Goal: Book appointment/travel/reservation

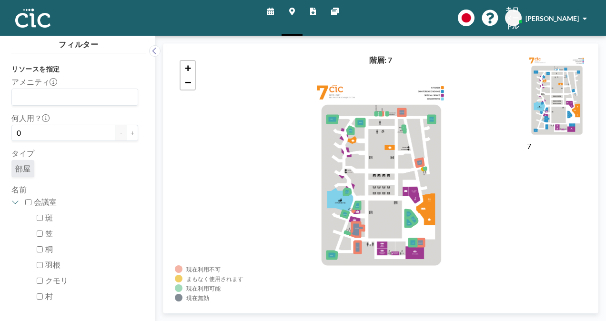
click at [275, 14] on link "スケジュール" at bounding box center [271, 18] width 22 height 36
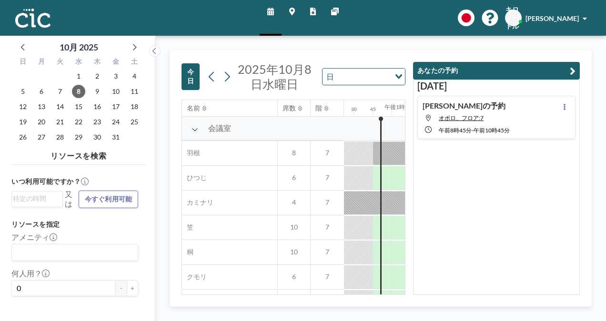
scroll to position [0, 952]
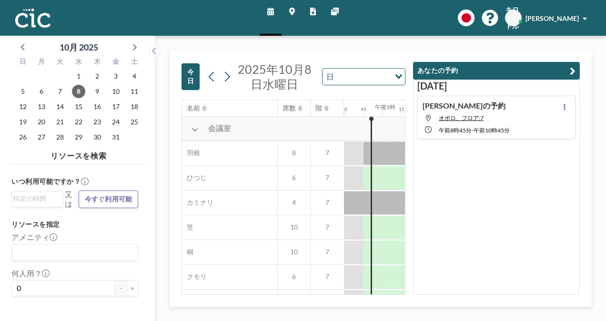
click at [487, 72] on button "あなたの予約" at bounding box center [496, 71] width 167 height 18
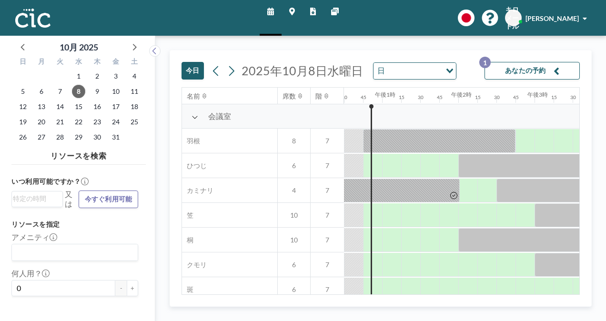
click at [290, 11] on icon at bounding box center [292, 12] width 6 height 8
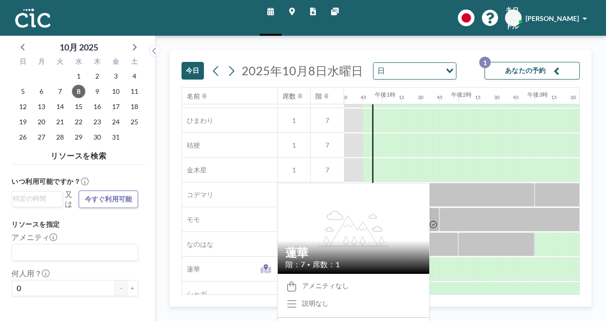
scroll to position [425, 952]
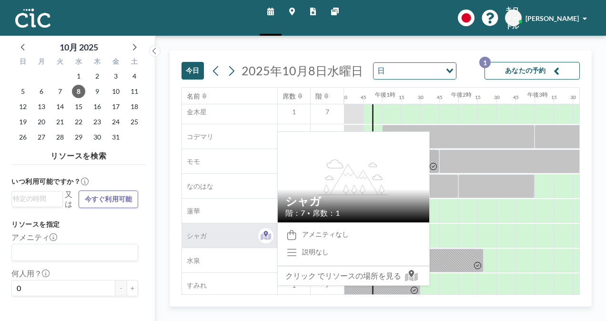
click at [258, 226] on div "シャガ" at bounding box center [229, 235] width 95 height 24
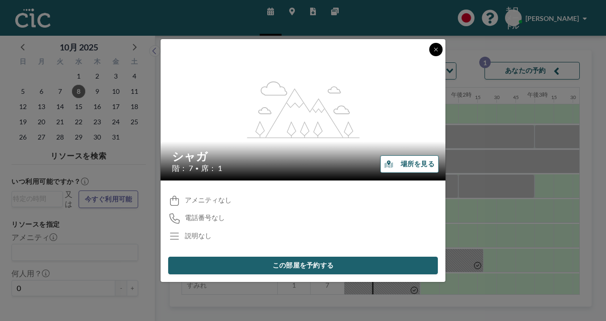
click at [442, 48] on button at bounding box center [435, 49] width 13 height 13
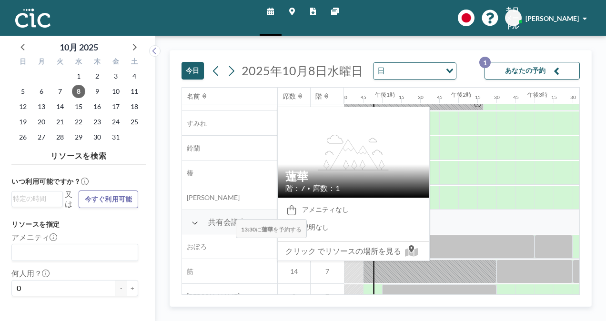
scroll to position [588, 952]
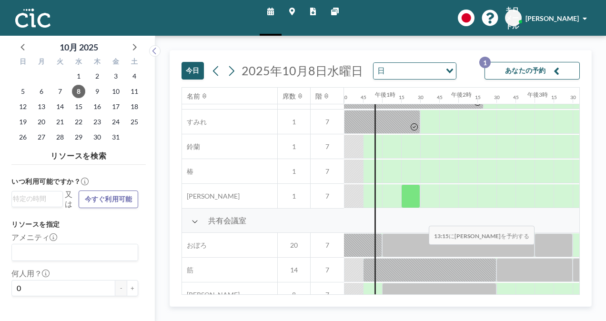
click at [421, 219] on div "共有会議室" at bounding box center [224, 221] width 1991 height 24
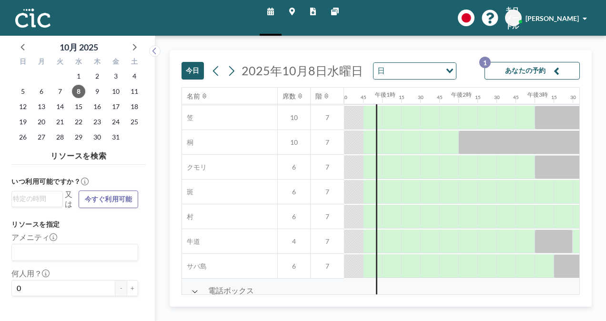
scroll to position [136, 952]
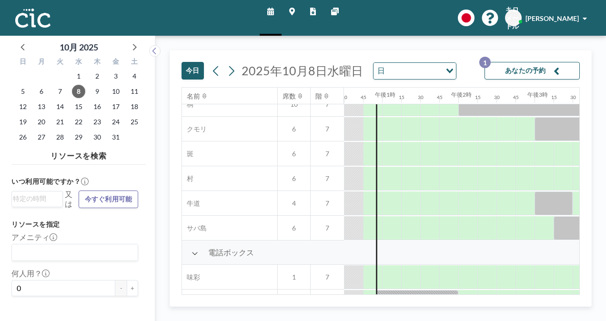
click at [295, 11] on link "マップ" at bounding box center [291, 18] width 21 height 36
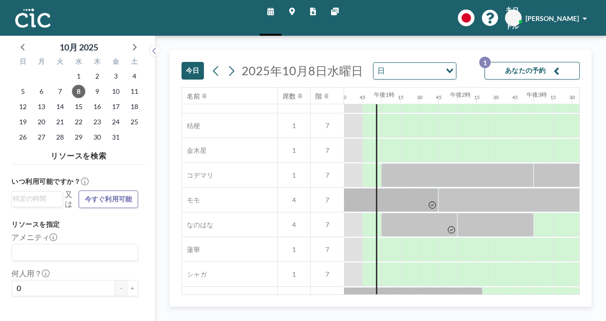
scroll to position [387, 953]
